Goal: Task Accomplishment & Management: Manage account settings

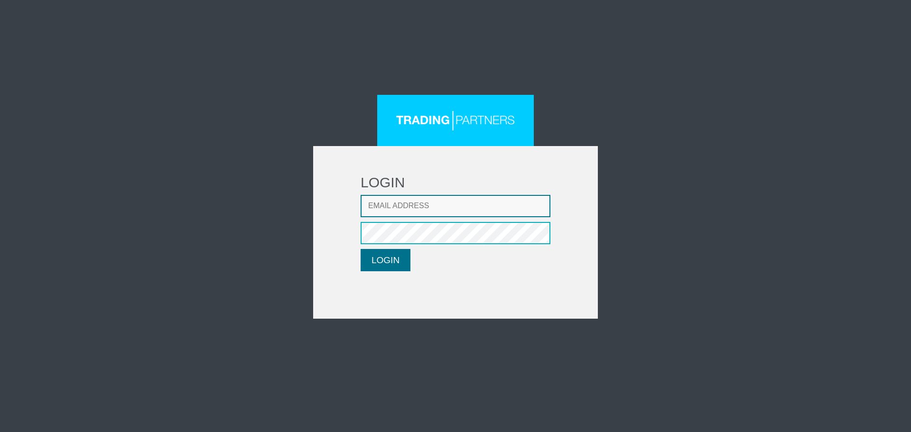
type input "CRousou@fxcess.com"
click at [387, 264] on button "LOGIN" at bounding box center [385, 260] width 50 height 22
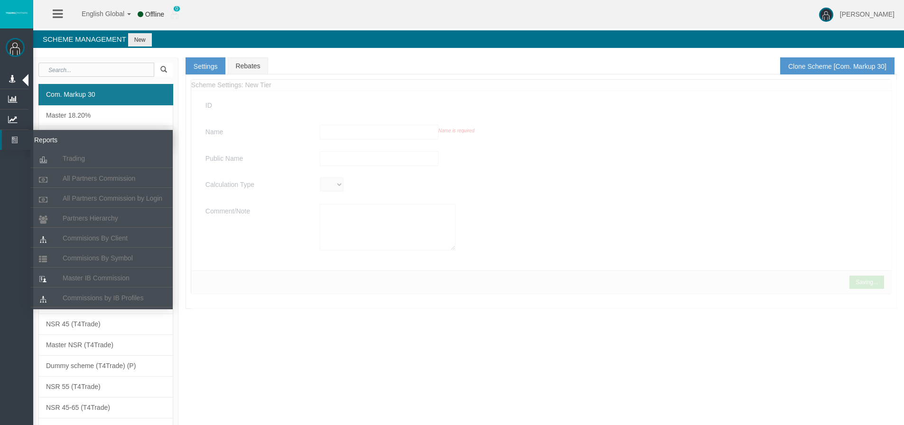
type input "Com. Markup 30"
